Goal: Task Accomplishment & Management: Manage account settings

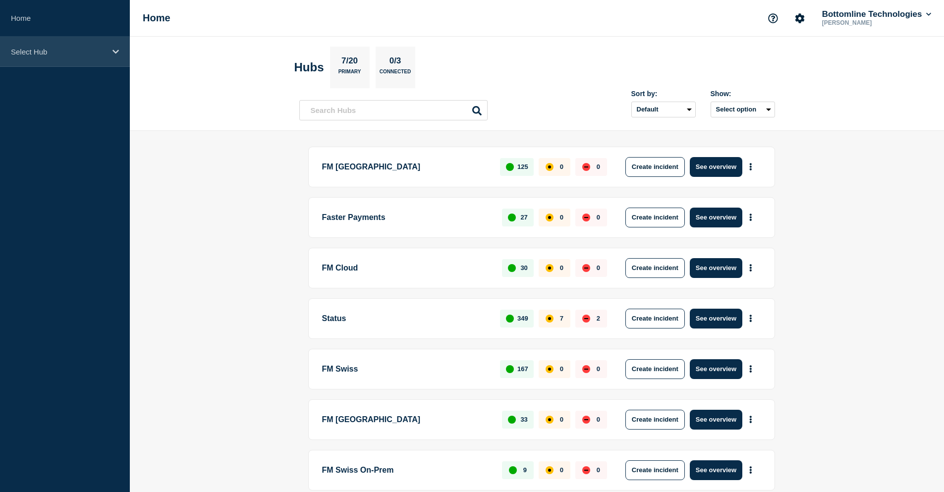
click at [55, 55] on p "Select Hub" at bounding box center [58, 52] width 95 height 8
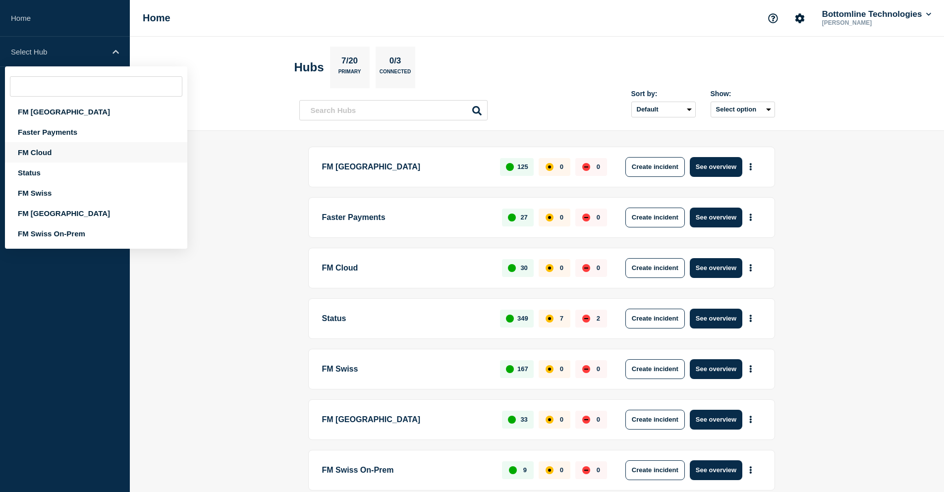
click at [56, 150] on div "FM Cloud" at bounding box center [96, 152] width 182 height 20
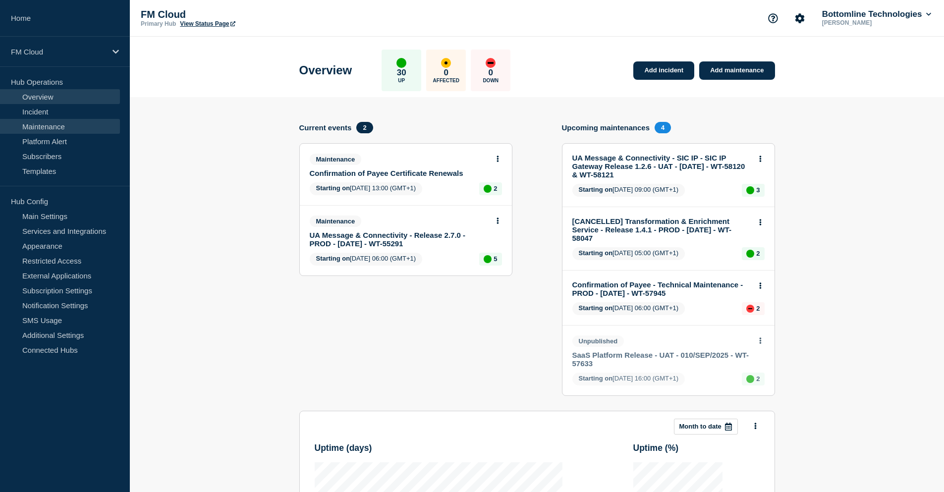
click at [59, 123] on link "Maintenance" at bounding box center [60, 126] width 120 height 15
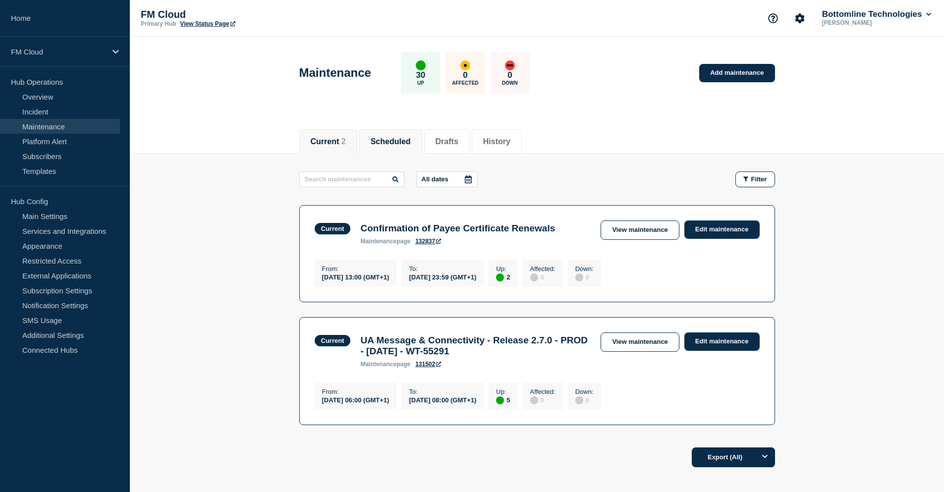
click at [388, 140] on button "Scheduled" at bounding box center [391, 141] width 40 height 9
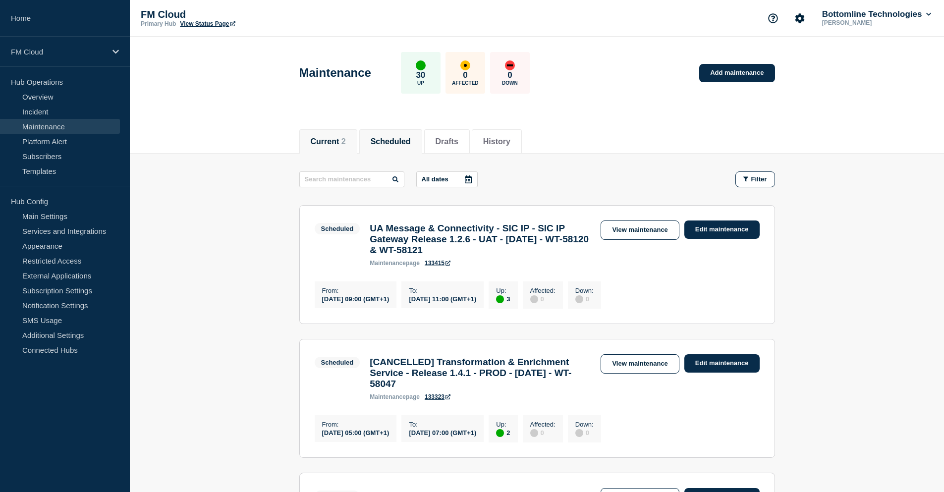
click at [337, 143] on button "Current 2" at bounding box center [328, 141] width 35 height 9
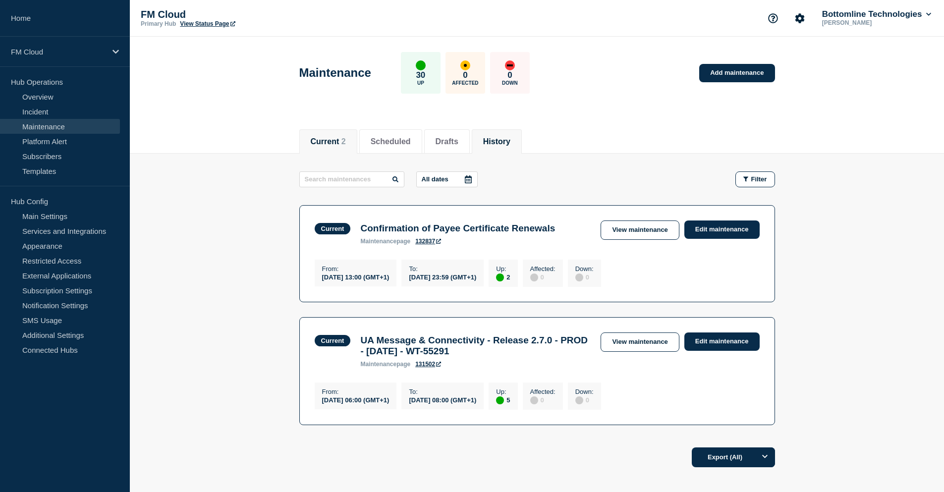
click at [510, 137] on button "History" at bounding box center [496, 141] width 27 height 9
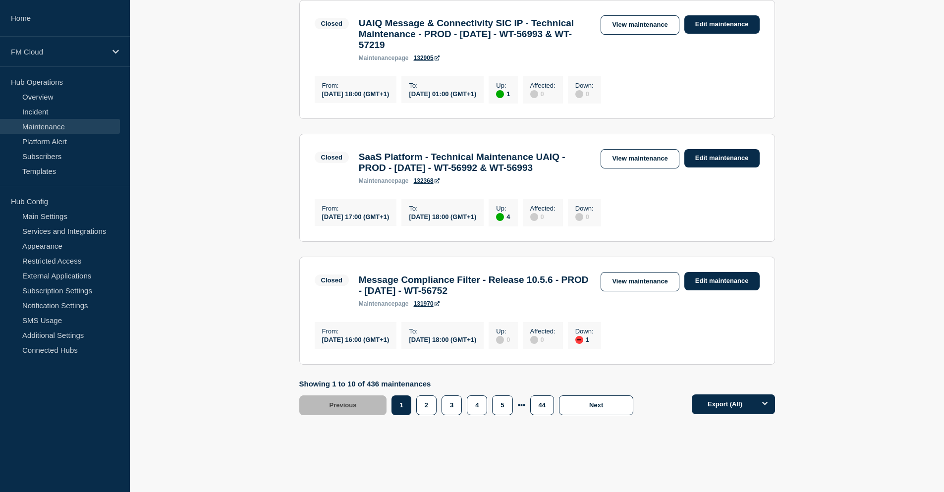
scroll to position [1140, 0]
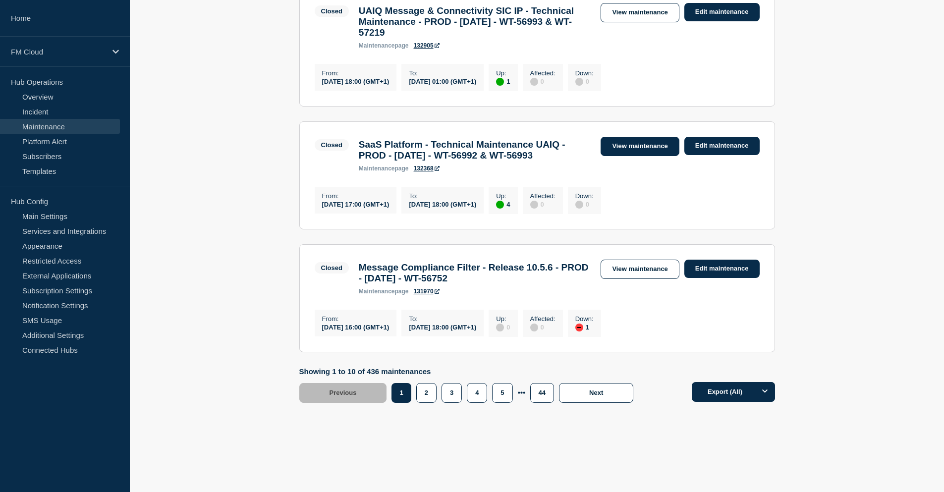
click at [637, 150] on link "View maintenance" at bounding box center [640, 146] width 78 height 19
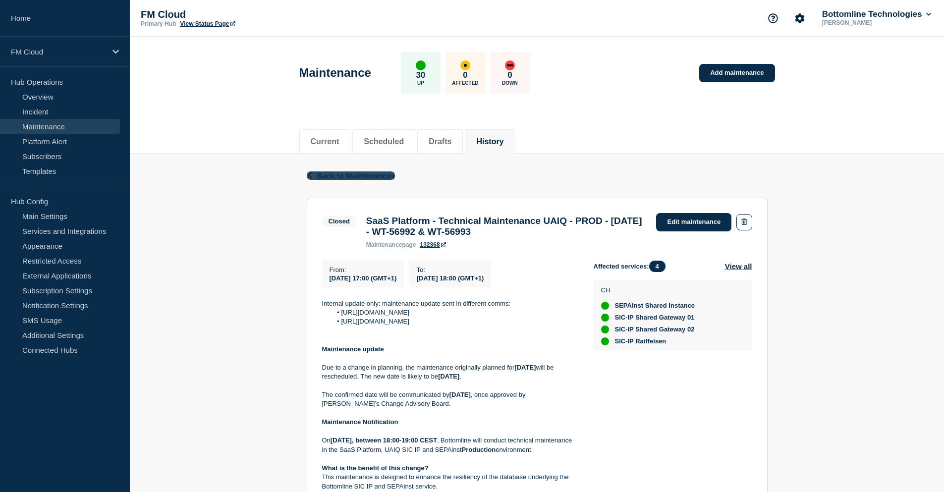
click at [333, 174] on span "Back to Maintenances" at bounding box center [356, 176] width 78 height 8
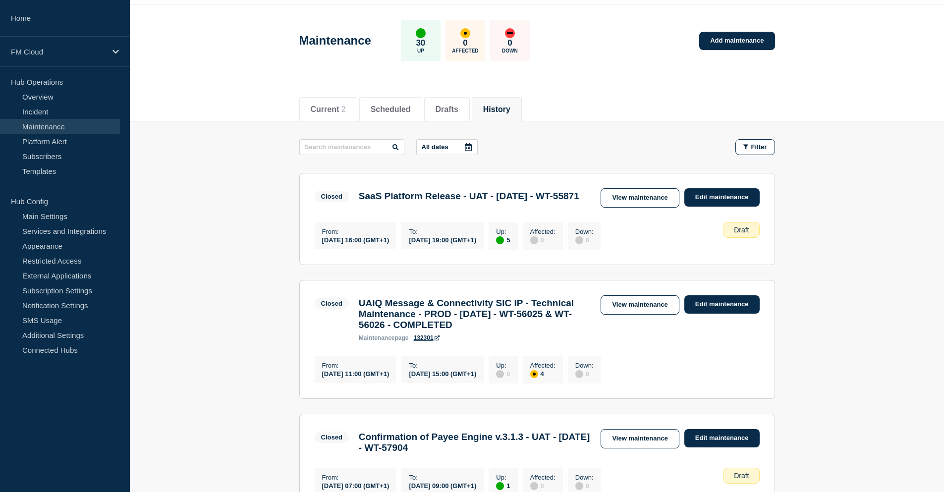
scroll to position [50, 0]
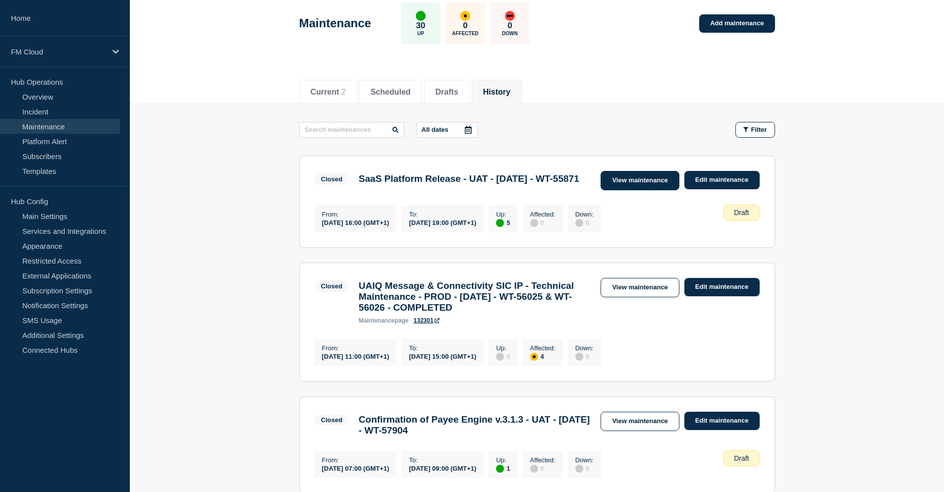
click at [630, 180] on link "View maintenance" at bounding box center [640, 180] width 78 height 19
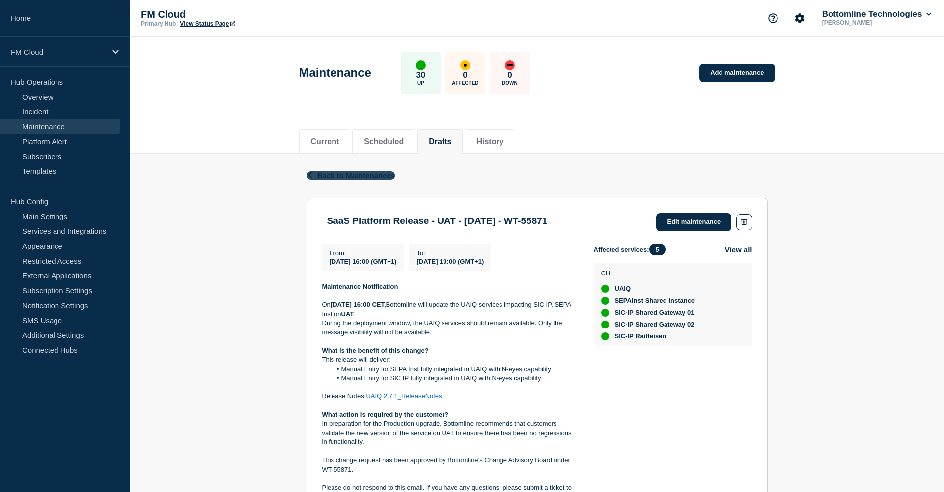
click at [328, 175] on span "Back to Maintenances" at bounding box center [356, 176] width 78 height 8
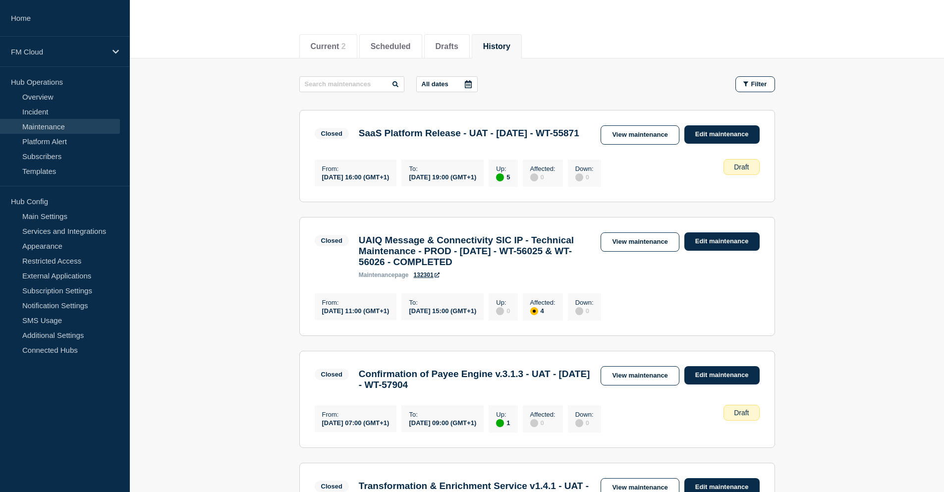
scroll to position [99, 0]
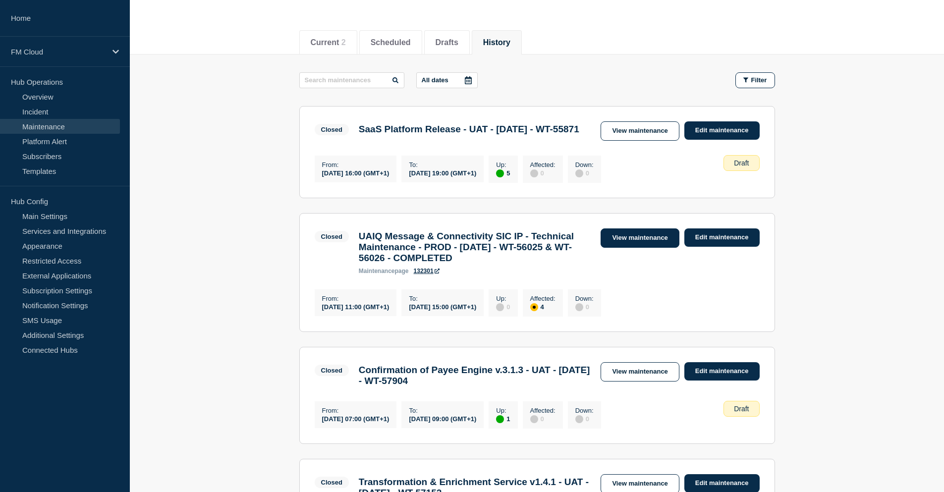
click at [634, 248] on link "View maintenance" at bounding box center [640, 238] width 78 height 19
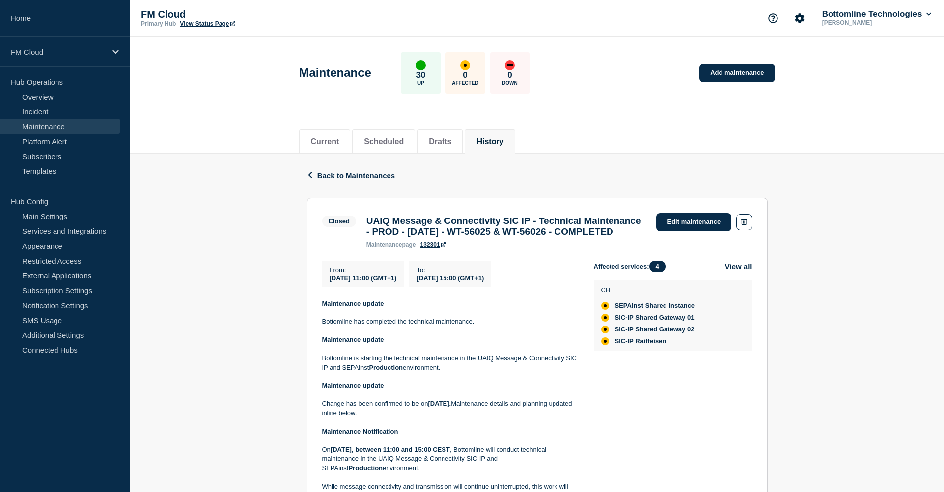
click at [61, 125] on link "Maintenance" at bounding box center [60, 126] width 120 height 15
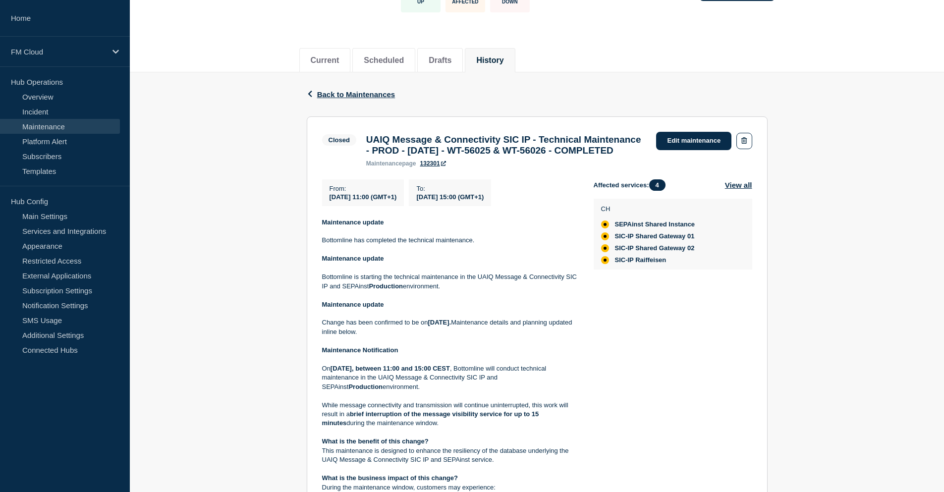
scroll to position [99, 0]
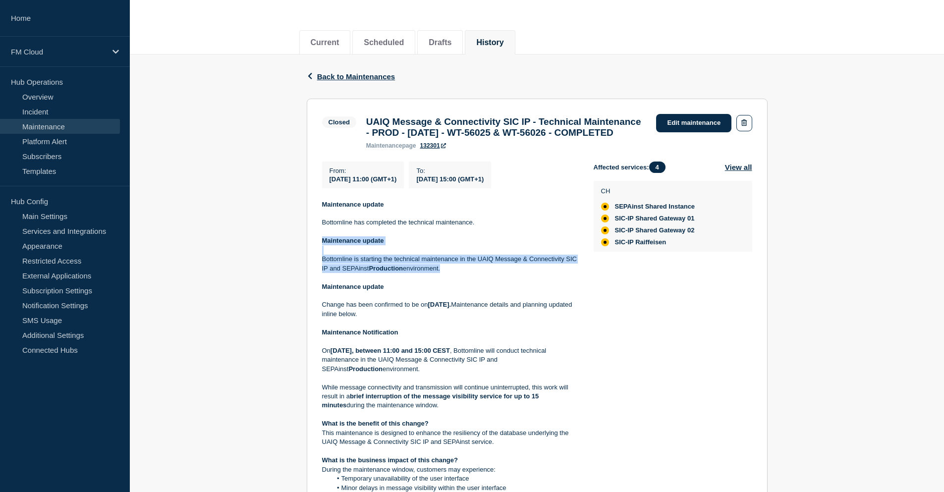
drag, startPoint x: 319, startPoint y: 258, endPoint x: 465, endPoint y: 289, distance: 149.9
click at [465, 289] on section "Closed UAIQ Message & Connectivity SIC IP - Technical Maintenance - PROD - 21/A…" at bounding box center [537, 381] width 461 height 565
copy div "Maintenance update Bottomline is starting the technical maintenance in the UAIQ…"
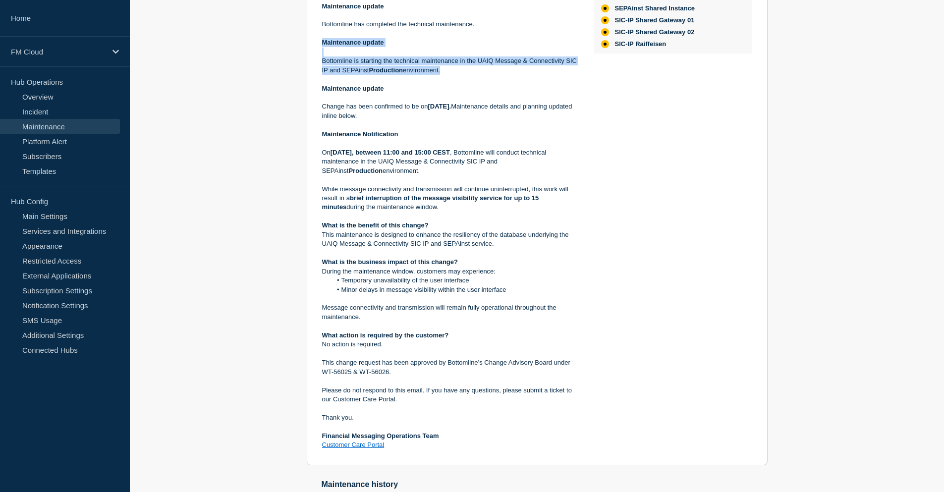
scroll to position [545, 0]
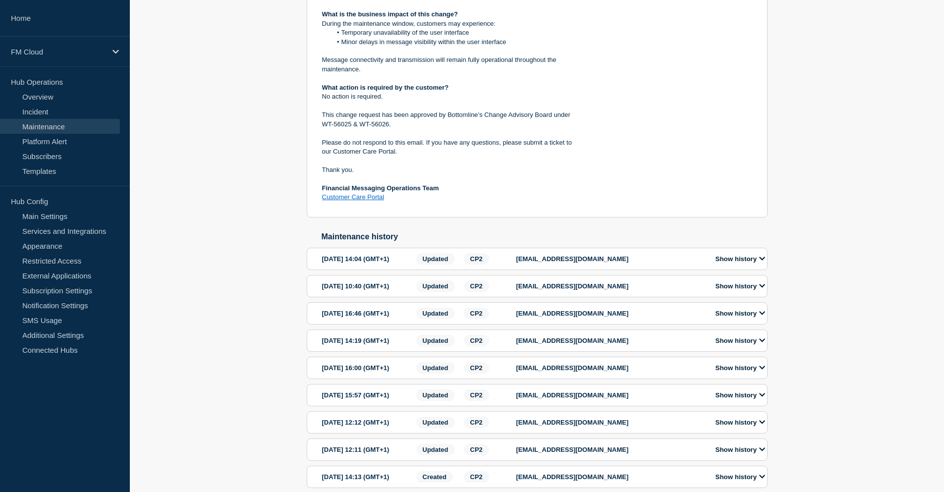
click at [735, 290] on button "Show history" at bounding box center [741, 286] width 56 height 8
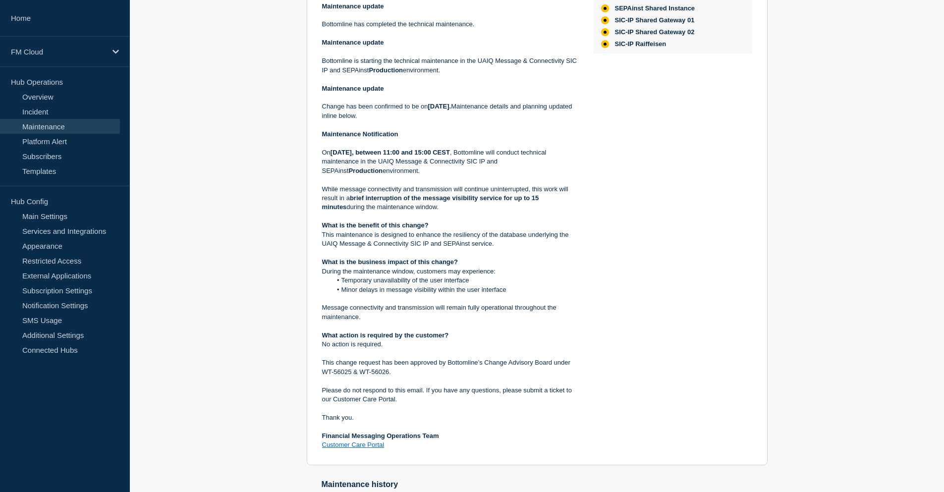
scroll to position [50, 0]
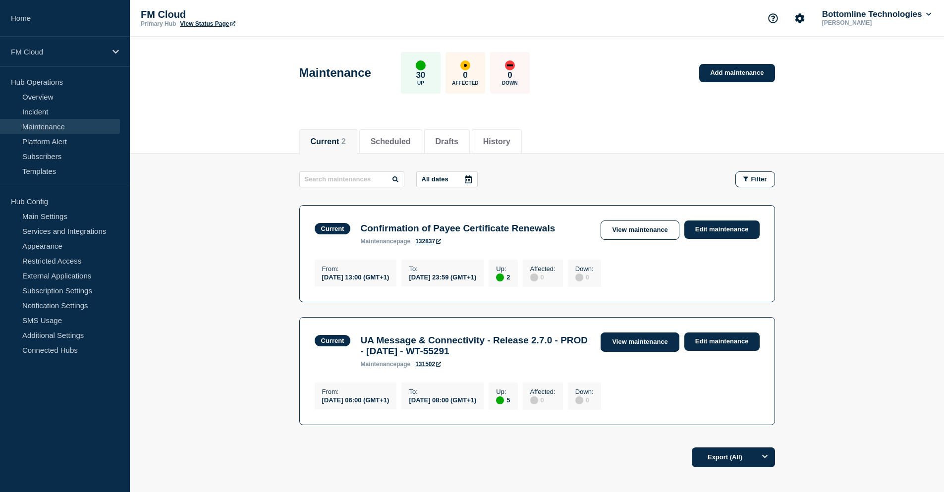
click at [649, 347] on link "View maintenance" at bounding box center [640, 342] width 78 height 19
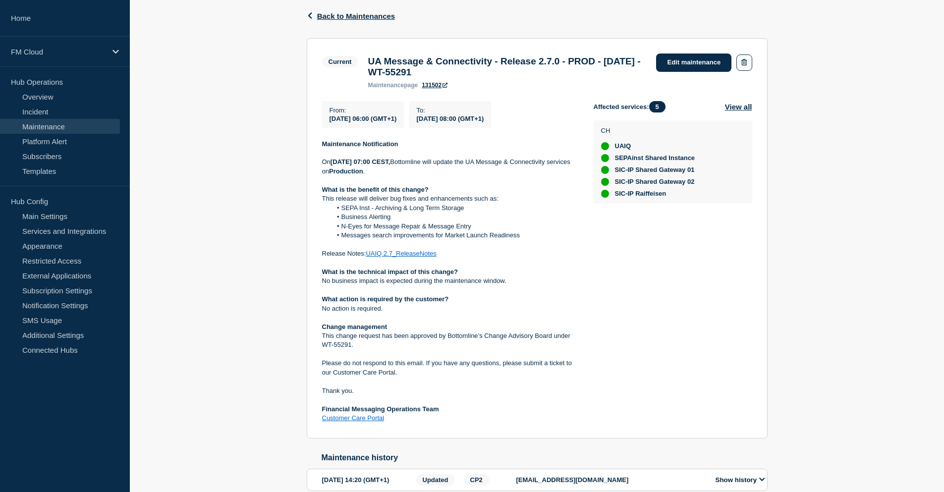
scroll to position [149, 0]
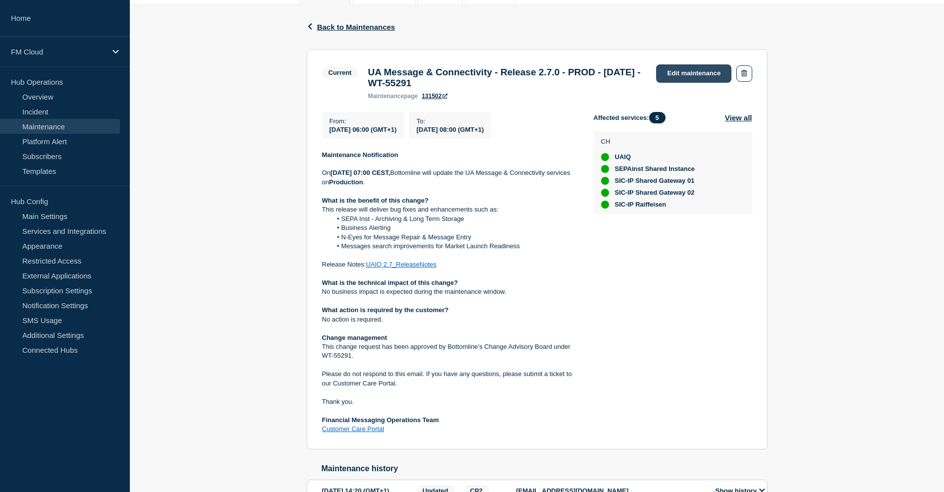
click at [690, 75] on link "Edit maintenance" at bounding box center [693, 73] width 75 height 18
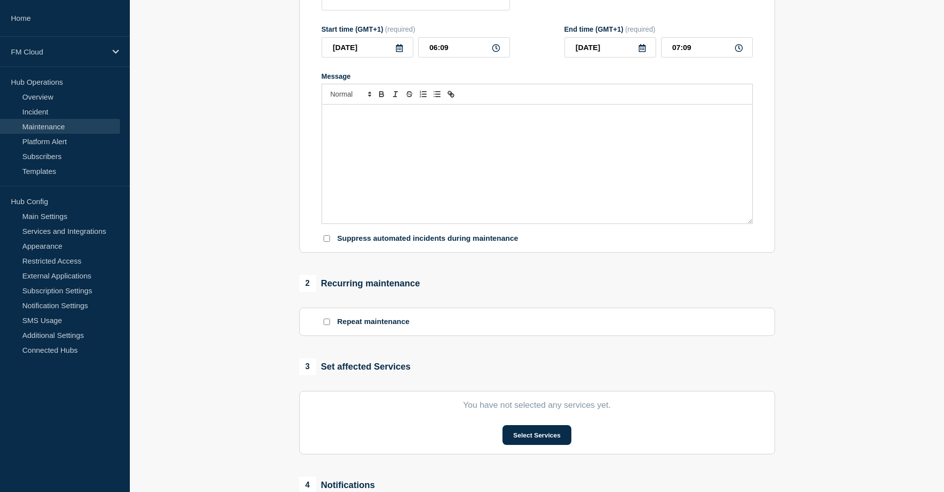
type input "UA Message & Connectivity - Release 2.7.0 - PROD - [DATE] - WT-55291"
type input "06:00"
type input "08:00"
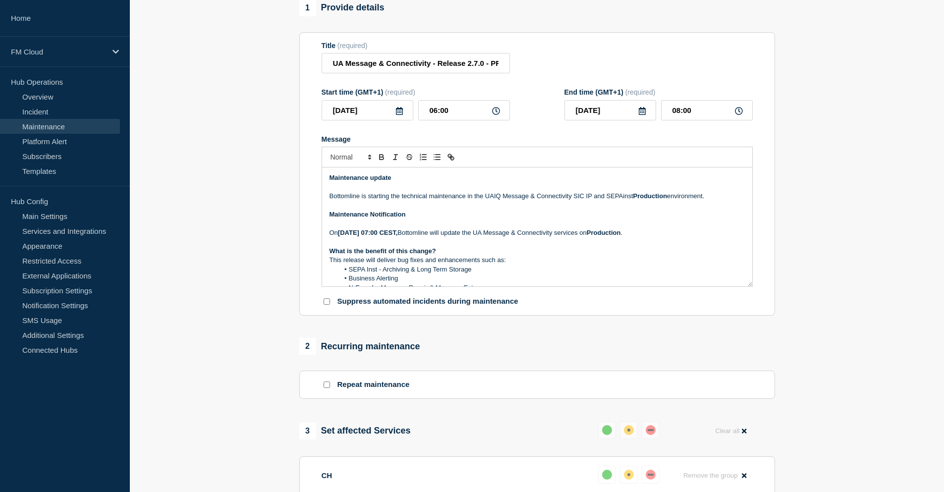
scroll to position [99, 0]
click at [409, 199] on p "Bottomline is starting the technical maintenance in the UAIQ Message & Connecti…" at bounding box center [537, 196] width 415 height 9
click at [410, 199] on p "Bottomline is starting the technical maintenance in the UAIQ Message & Connecti…" at bounding box center [537, 196] width 415 height 9
click at [474, 198] on p "Bottomline is starting the maintenance in the UAIQ Message & Connectivity SIC I…" at bounding box center [537, 196] width 415 height 9
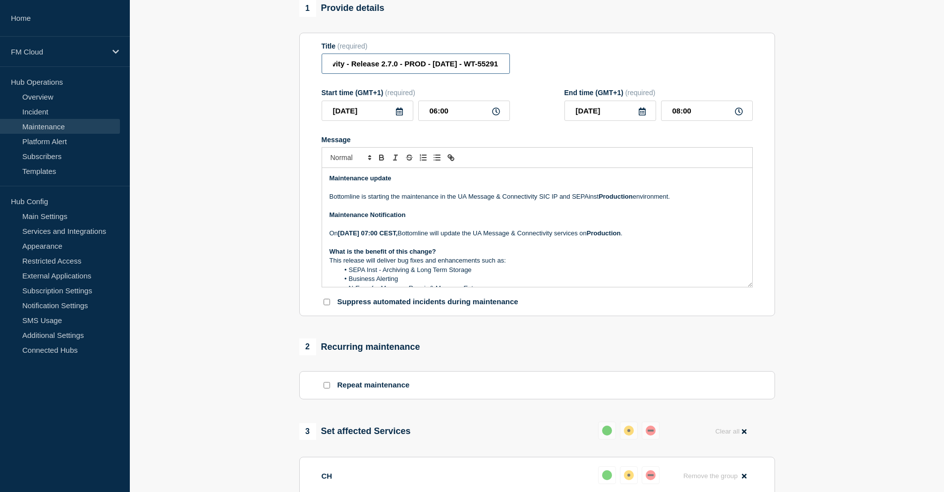
drag, startPoint x: 449, startPoint y: 66, endPoint x: 517, endPoint y: 68, distance: 68.0
click at [517, 68] on div "Title (required) UA Message & Connectivity - Release 2.7.0 - PROD - [DATE] - WT…" at bounding box center [537, 58] width 431 height 32
drag, startPoint x: 540, startPoint y: 201, endPoint x: 600, endPoint y: 202, distance: 60.0
click at [600, 201] on p "Bottomline is starting the maintenance in the UA Message & Connectivity SIC IP …" at bounding box center [537, 196] width 415 height 9
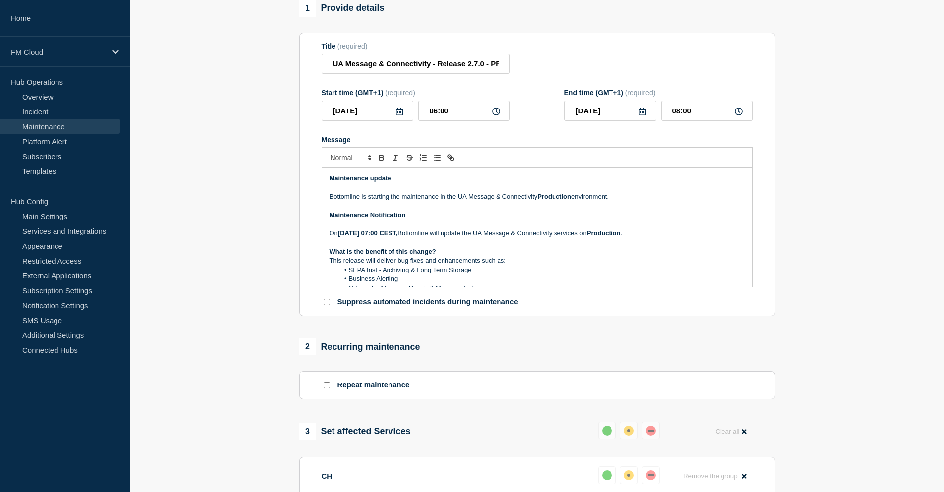
click at [624, 192] on p "Message" at bounding box center [537, 187] width 415 height 9
click at [622, 198] on p "Bottomline is starting the maintenance in the UA Message & Connectivity Product…" at bounding box center [537, 196] width 415 height 9
drag, startPoint x: 475, startPoint y: 70, endPoint x: 517, endPoint y: 69, distance: 42.2
click at [517, 69] on div "Title (required) UA Message & Connectivity - Release 2.7.0 - PROD - [DATE] - WT…" at bounding box center [537, 58] width 431 height 32
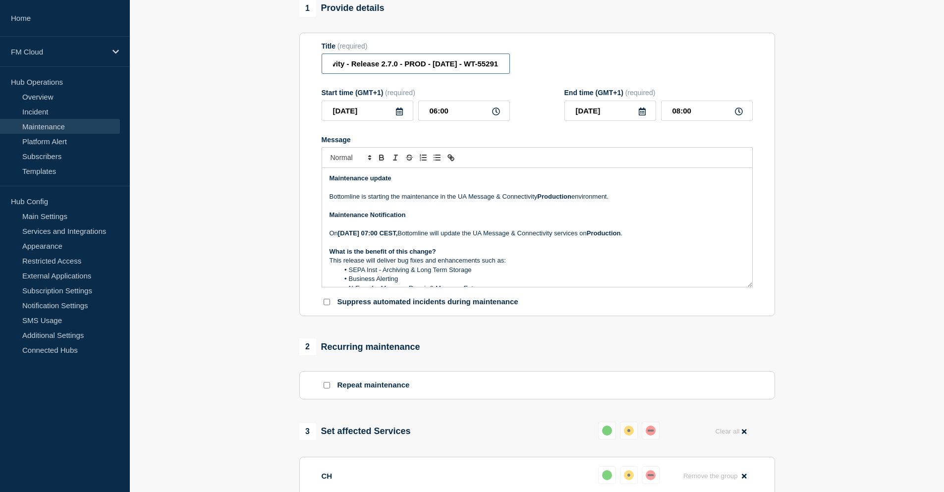
click at [499, 67] on input "UA Message & Connectivity - Release 2.7.0 - PROD - [DATE] - WT-55291" at bounding box center [416, 64] width 188 height 20
type input "UA Message & Connectivity - Release 2.7.0 - PROD - [DATE] - WT-55291 - STARTED"
click at [548, 211] on p "Message" at bounding box center [537, 206] width 415 height 9
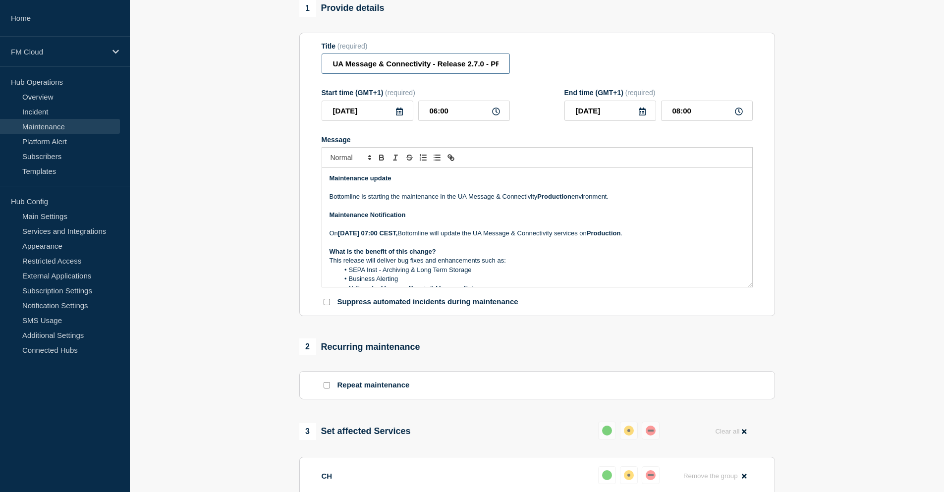
scroll to position [0, 148]
drag, startPoint x: 483, startPoint y: 85, endPoint x: 515, endPoint y: 86, distance: 31.7
click at [515, 74] on div "Title (required) UA Message & Connectivity - Release 2.7.0 - PROD - [DATE] - WT…" at bounding box center [537, 58] width 431 height 32
click at [534, 201] on p "Bottomline is starting the maintenance in the UA Message & Connectivity Product…" at bounding box center [537, 196] width 415 height 9
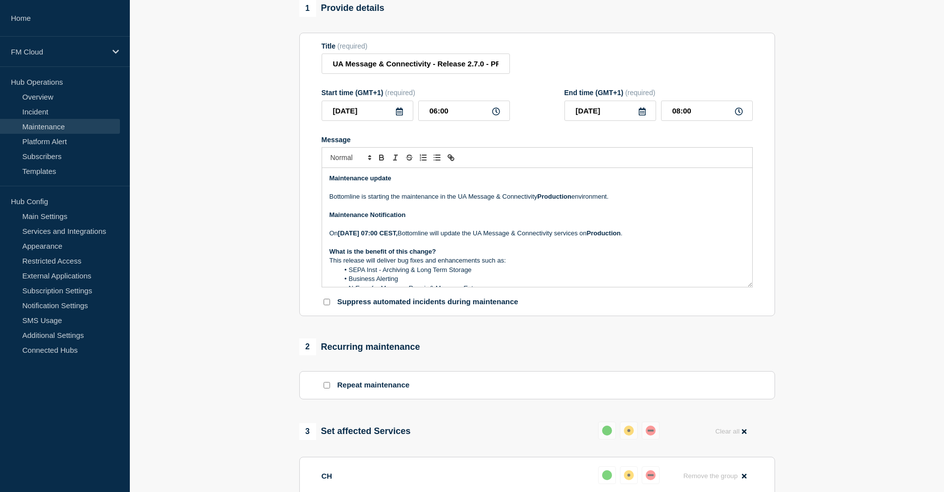
click at [524, 220] on p "Maintenance Notification" at bounding box center [537, 215] width 415 height 9
drag, startPoint x: 479, startPoint y: 79, endPoint x: 512, endPoint y: 79, distance: 32.2
click at [512, 74] on div "Title (required) UA Message & Connectivity - Release 2.7.0 - PROD - [DATE] - WT…" at bounding box center [537, 58] width 431 height 32
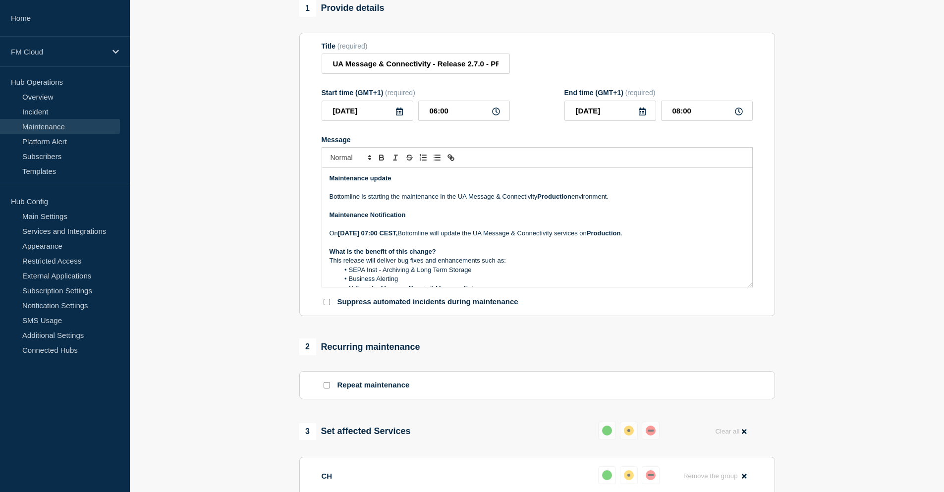
click at [525, 229] on p "Message" at bounding box center [537, 224] width 415 height 9
click at [478, 74] on input "UA Message & Connectivity - Release 2.7.0 - PROD - [DATE] - WT-55291 - STARTED" at bounding box center [416, 64] width 188 height 20
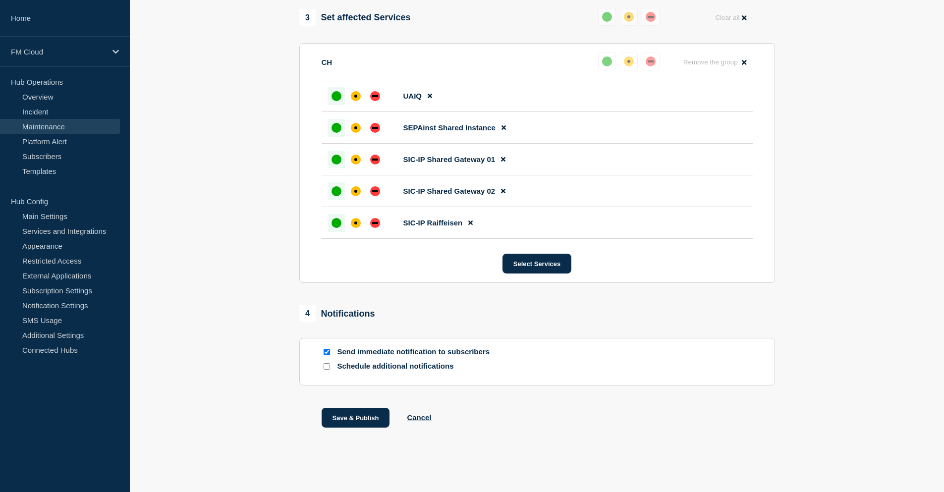
scroll to position [534, 0]
click at [353, 421] on button "Save & Publish" at bounding box center [356, 418] width 68 height 20
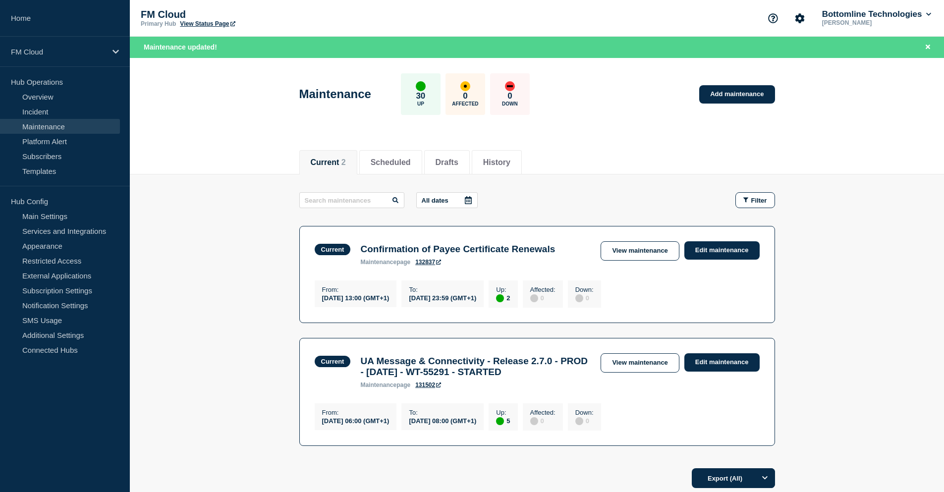
click at [823, 183] on main "All dates Filter Current 2 Up Confirmation of Payee Certificate Renewals From […" at bounding box center [537, 317] width 814 height 287
